Goal: Transaction & Acquisition: Obtain resource

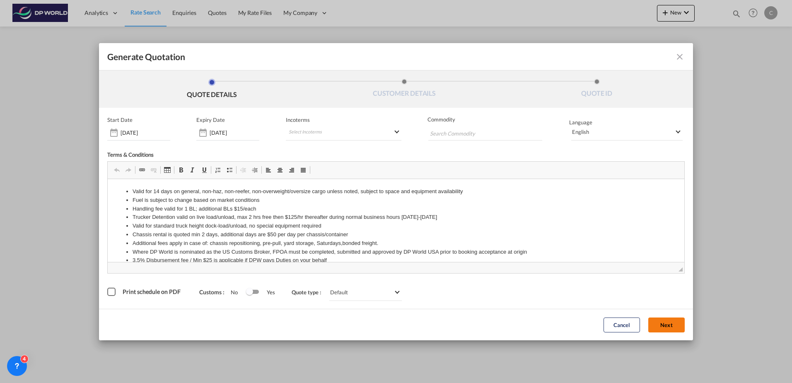
click at [669, 324] on button "Next" at bounding box center [666, 324] width 36 height 15
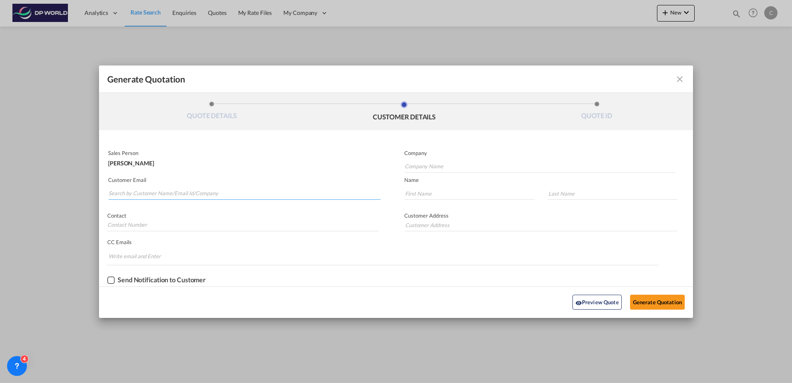
click at [169, 195] on input "Search by Customer Name/Email Id/Company" at bounding box center [244, 193] width 272 height 12
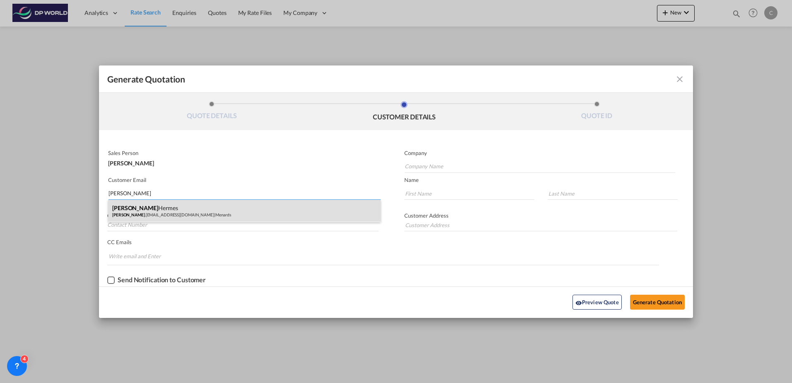
type input "[PERSON_NAME]"
click at [169, 205] on div "[PERSON_NAME] [PERSON_NAME] .[EMAIL_ADDRESS][DOMAIN_NAME] | Menards" at bounding box center [244, 211] width 272 height 22
type input "Menards"
type input "[DOMAIN_NAME][EMAIL_ADDRESS][DOMAIN_NAME]"
type input "[PERSON_NAME]"
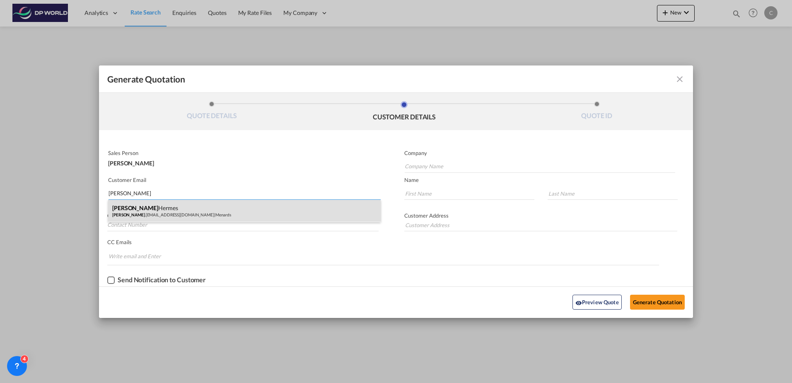
type input "Hermes"
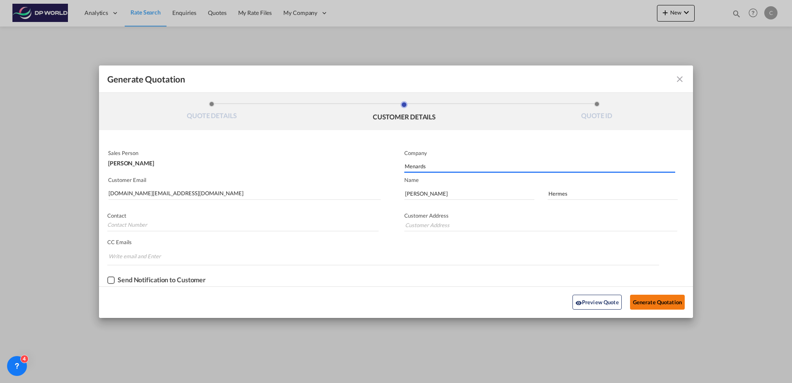
click at [651, 299] on button "Generate Quotation" at bounding box center [657, 301] width 55 height 15
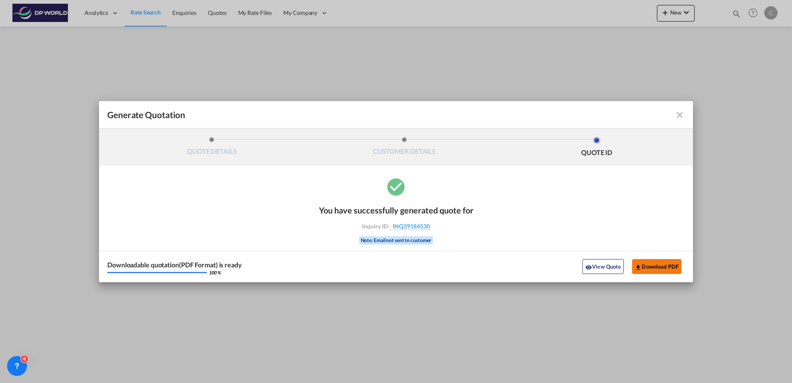
click at [660, 265] on button "Download PDF" at bounding box center [656, 266] width 49 height 15
click at [676, 115] on md-icon "icon-close fg-AAA8AD cursor m-0" at bounding box center [679, 115] width 10 height 10
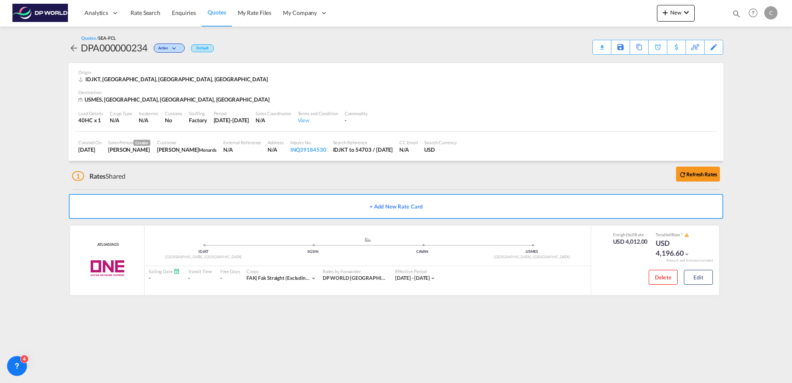
click at [236, 46] on div "Quotes / SEA-FCL DPA000000234 Active Default Download Quote Save As Template Co…" at bounding box center [396, 45] width 654 height 20
click at [139, 11] on span "Rate Search" at bounding box center [145, 12] width 30 height 7
